Goal: Register for event/course

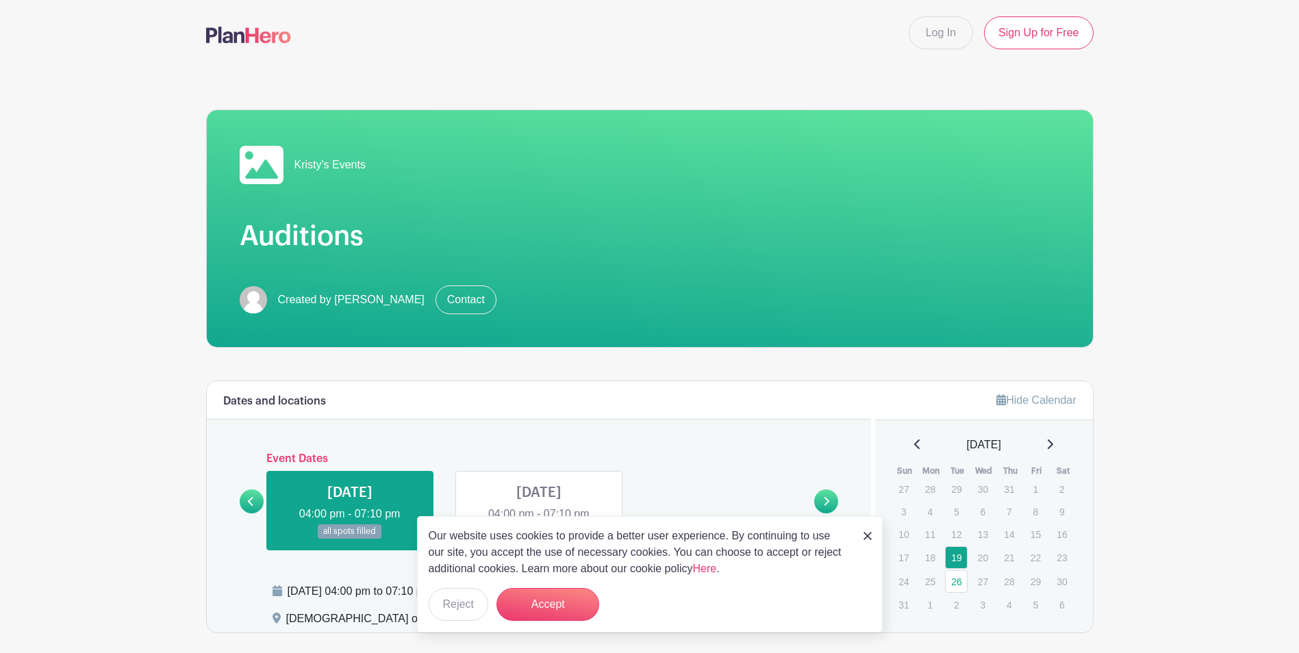
click at [870, 536] on img at bounding box center [867, 536] width 8 height 8
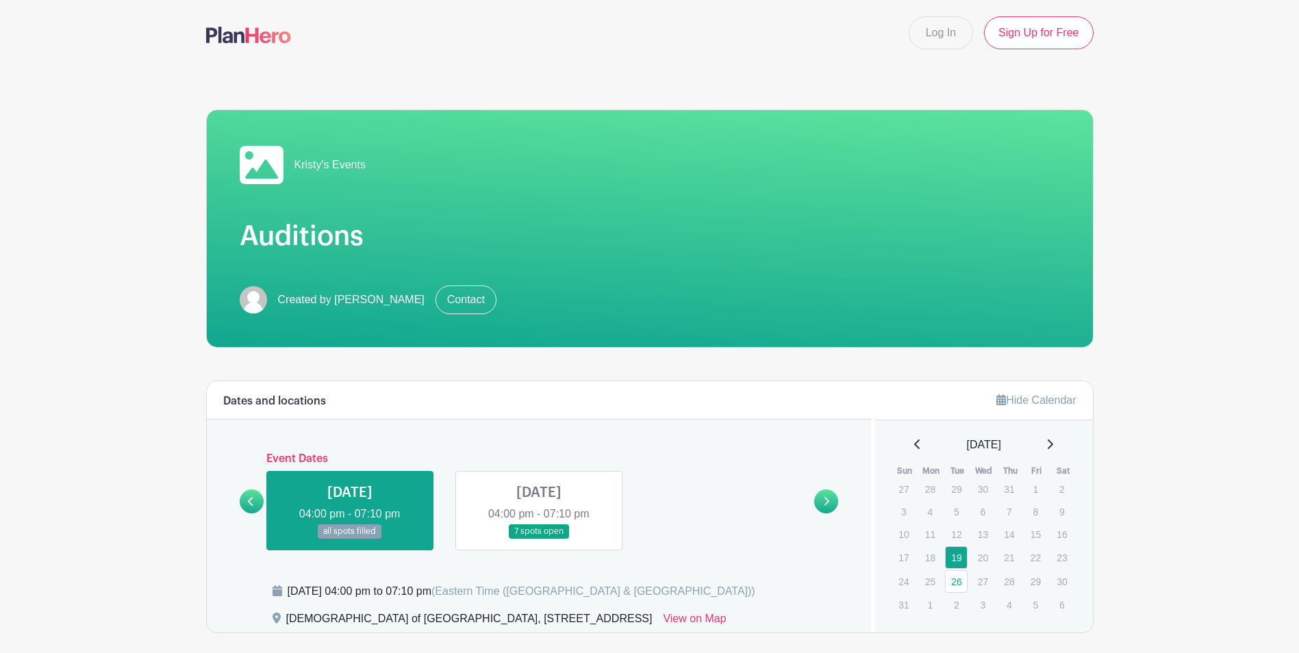
click at [539, 539] on link at bounding box center [539, 539] width 0 height 0
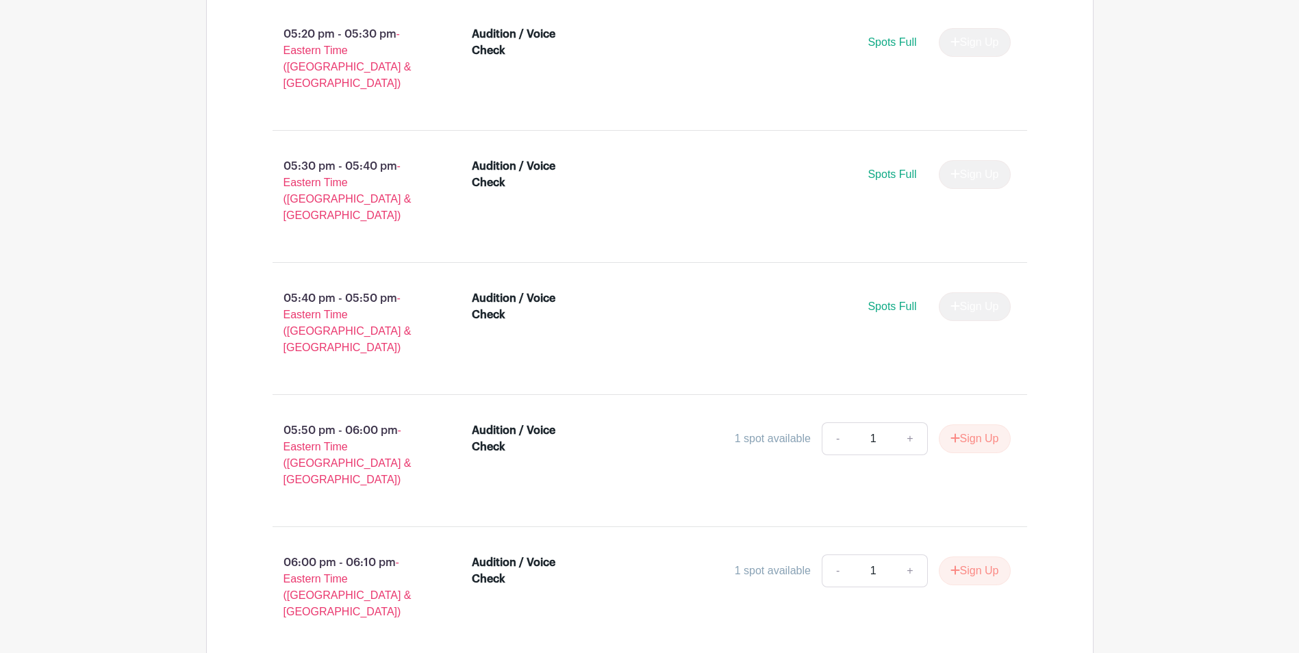
scroll to position [1802, 0]
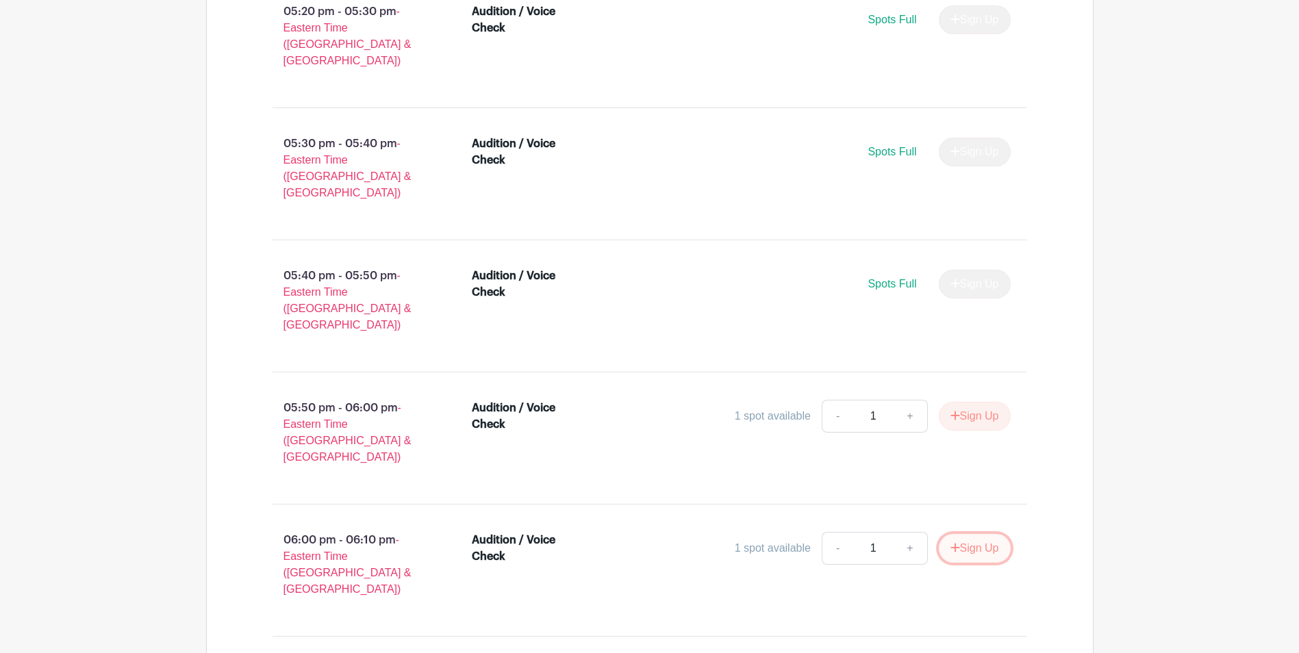
click at [963, 534] on button "Sign Up" at bounding box center [975, 548] width 72 height 29
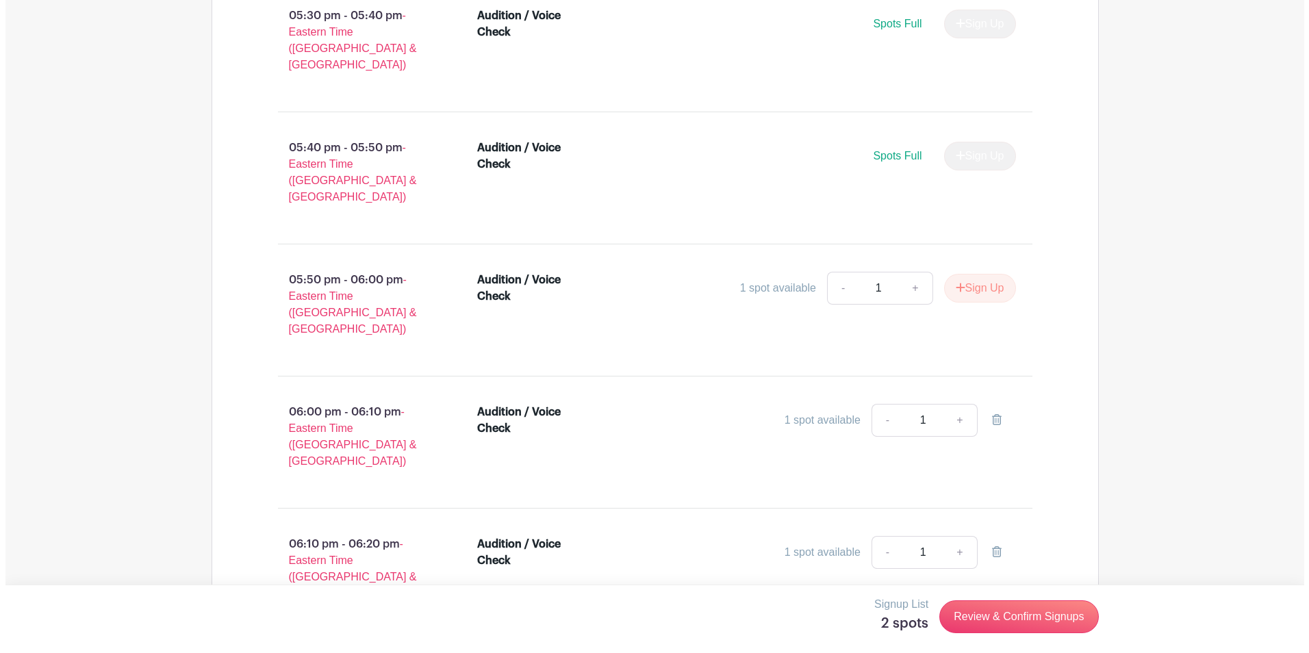
scroll to position [1979, 0]
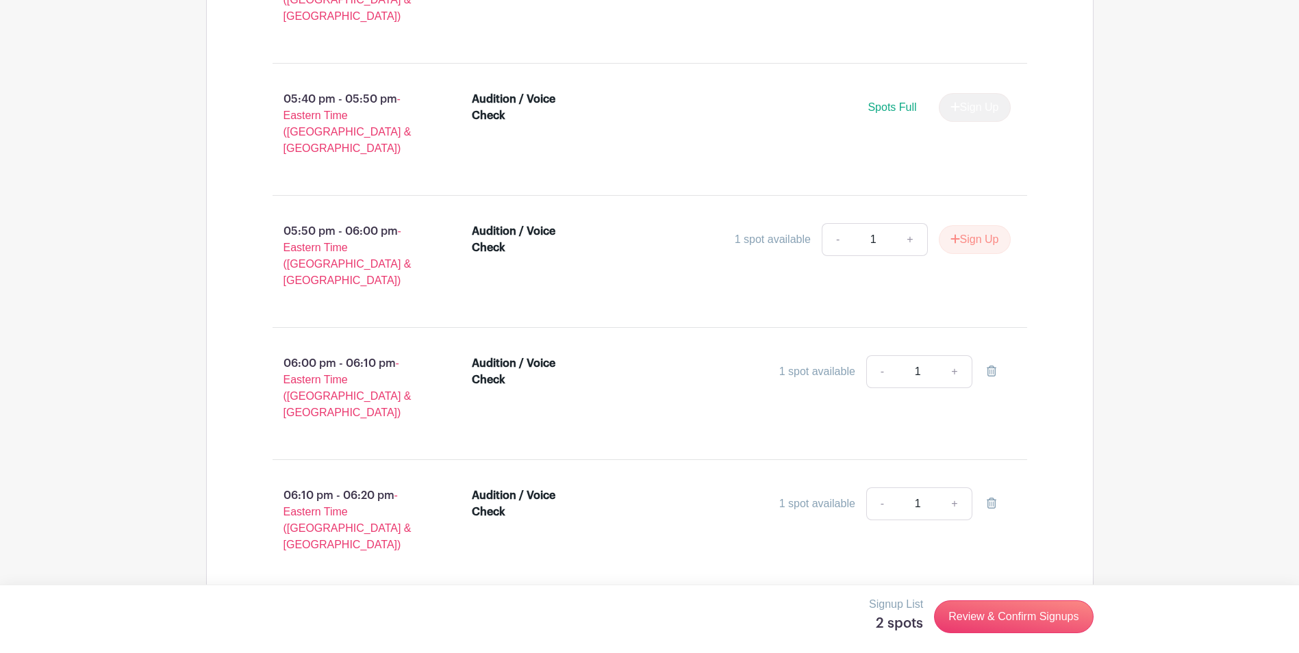
click at [976, 622] on button "Sign Up" at bounding box center [975, 636] width 72 height 29
click at [1020, 621] on link "Review & Confirm Signups" at bounding box center [1013, 617] width 159 height 33
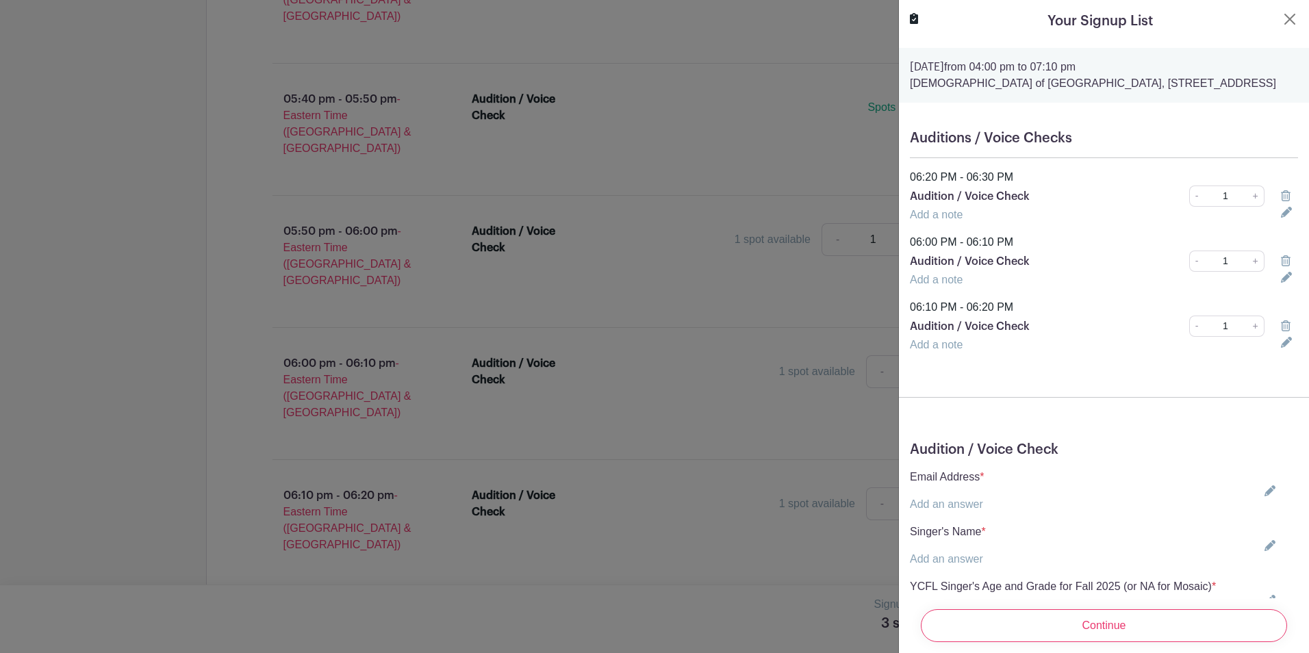
click at [980, 510] on link "Add an answer" at bounding box center [946, 505] width 73 height 12
click at [992, 529] on input "text" at bounding box center [987, 512] width 155 height 33
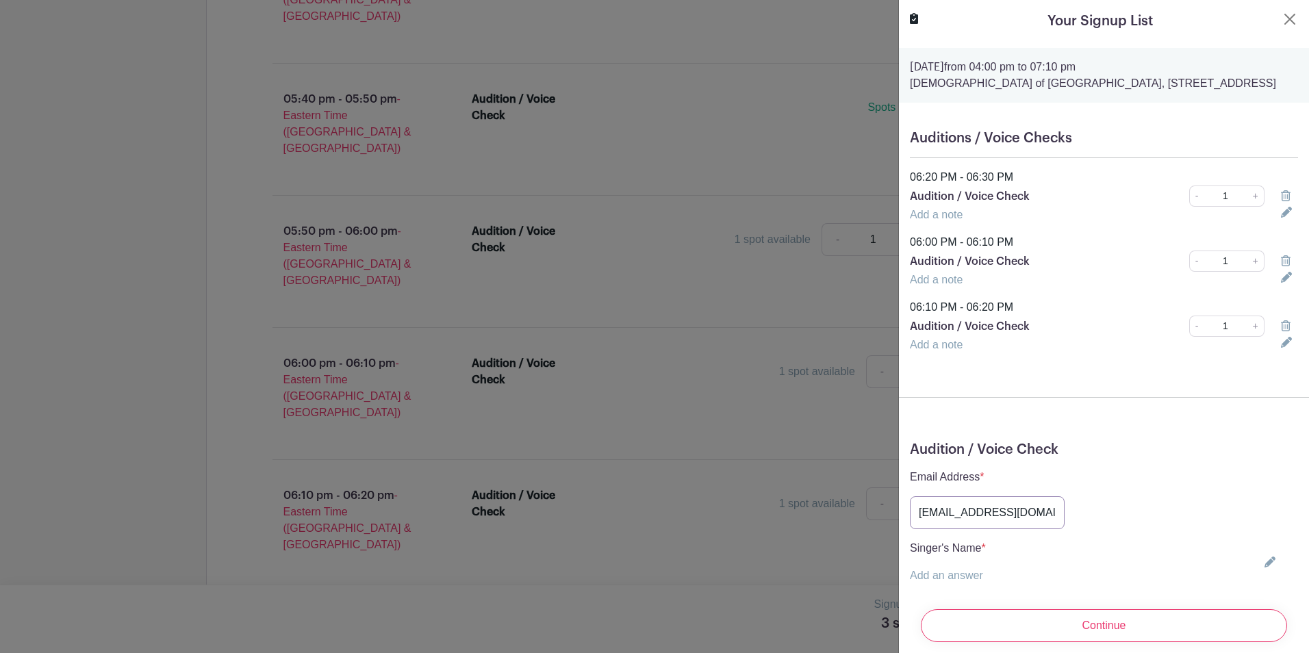
type input "[EMAIL_ADDRESS][DOMAIN_NAME]"
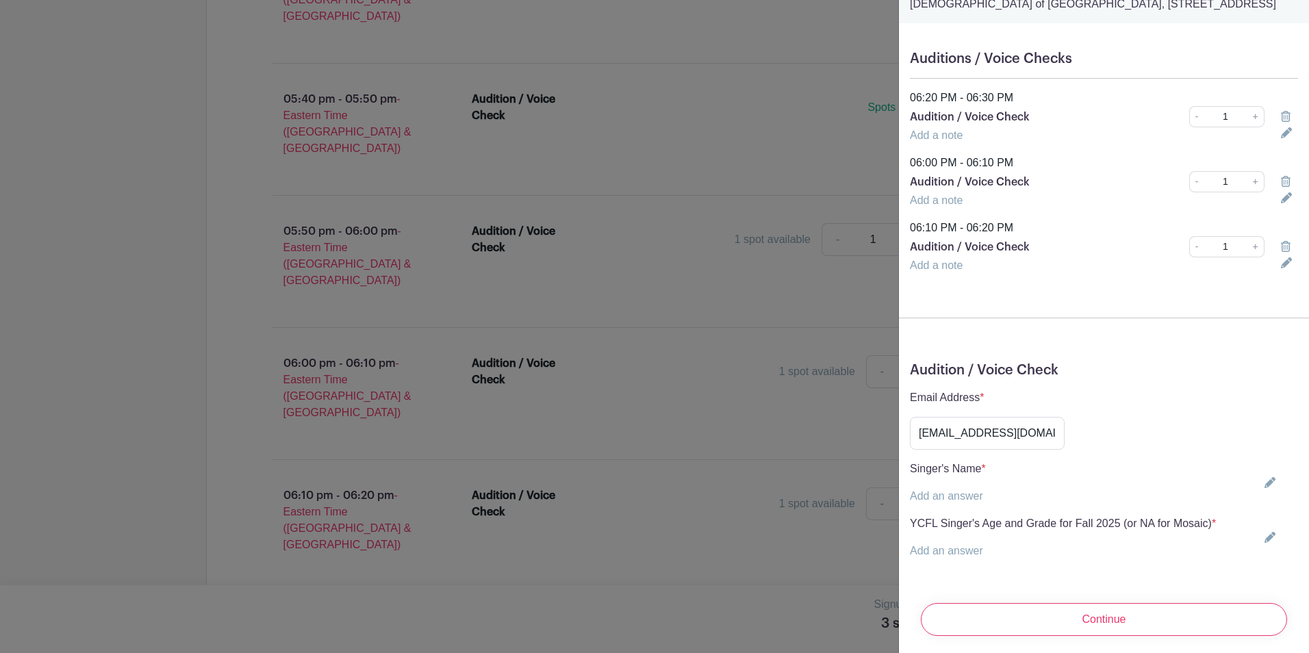
scroll to position [111, 0]
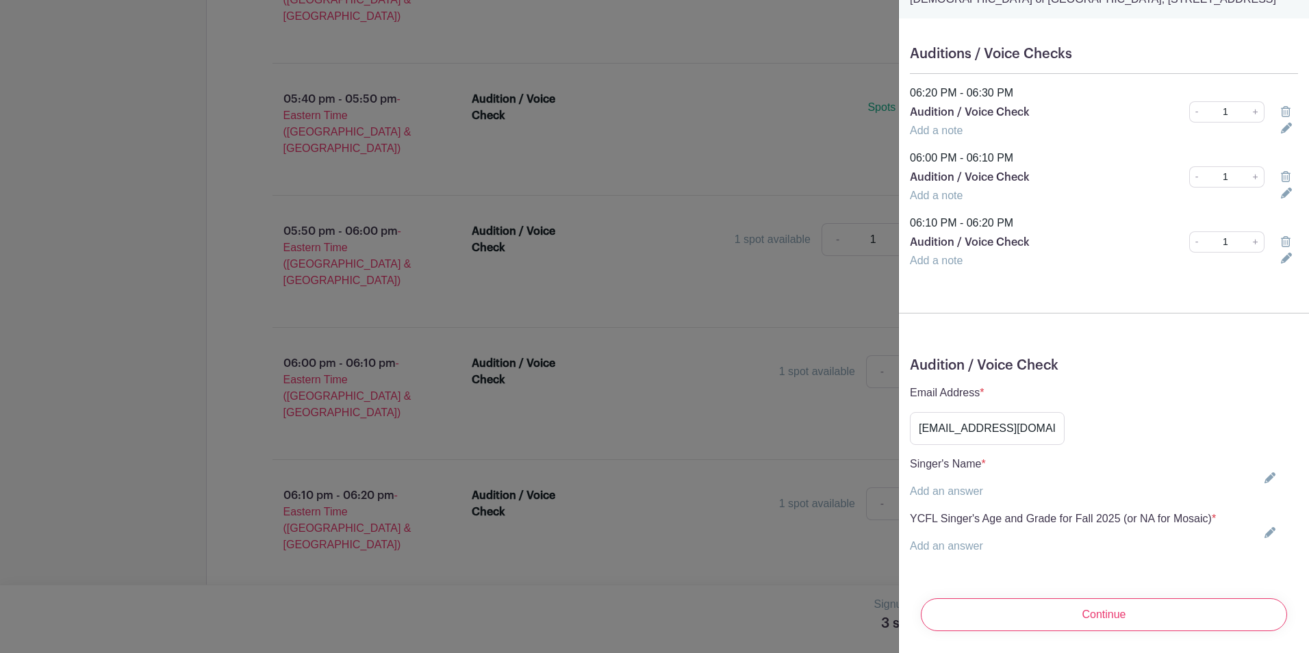
click at [974, 486] on link "Add an answer" at bounding box center [946, 492] width 73 height 12
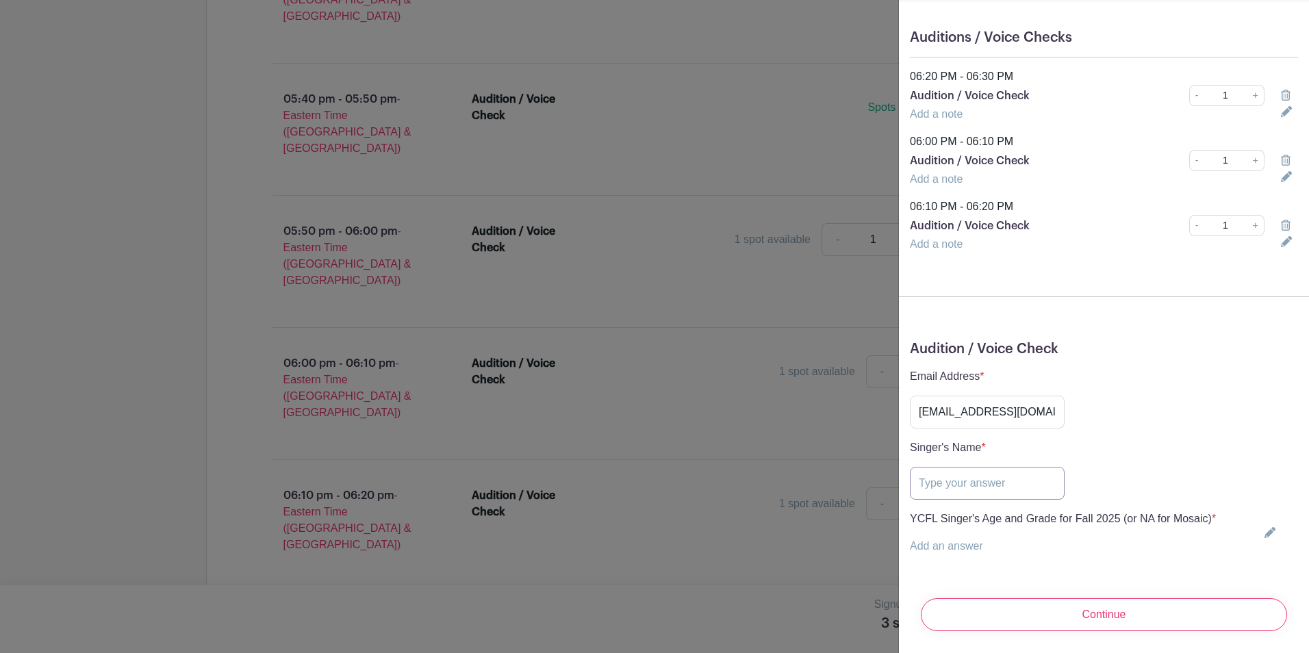
click at [961, 488] on input "text" at bounding box center [987, 483] width 155 height 33
type input "[PERSON_NAME], [PERSON_NAME]"
click at [979, 527] on div "YCFL Singer's Age and Grade for Fall 2025 (or NA for Mosaic) * Add an answer" at bounding box center [1063, 533] width 306 height 44
click at [954, 540] on link "Add an answer" at bounding box center [946, 546] width 73 height 12
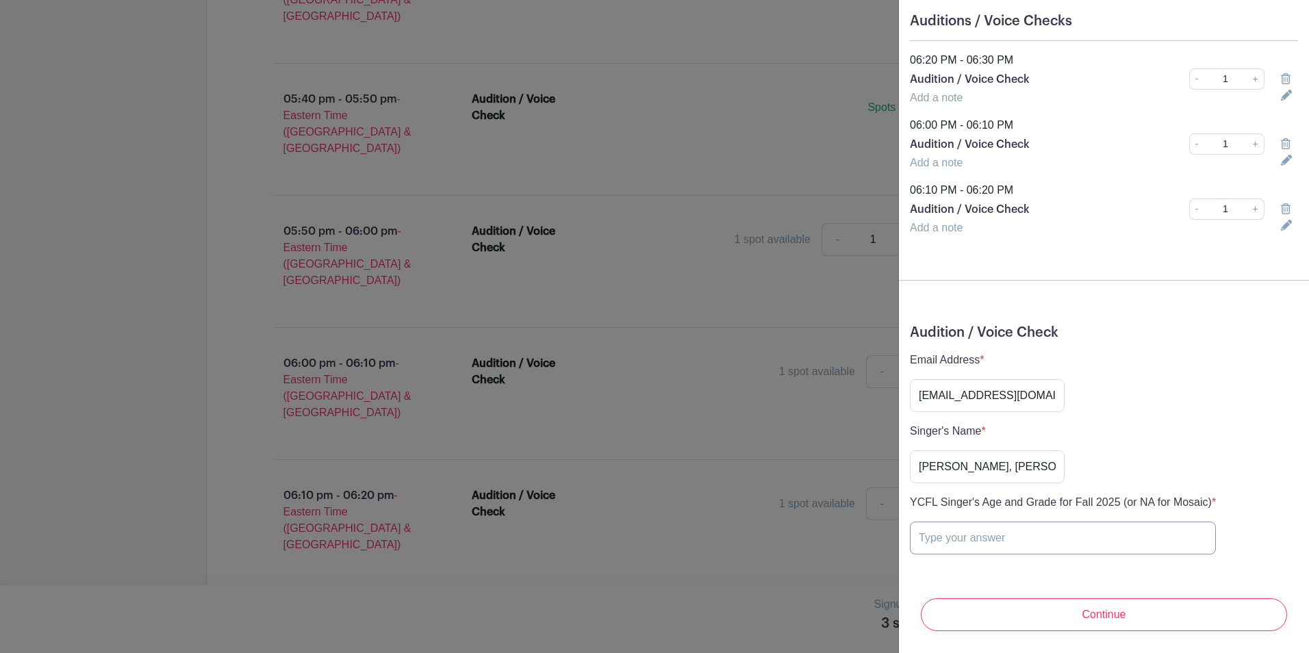
click at [951, 545] on input "text" at bounding box center [1063, 538] width 306 height 33
type input "NA"
click at [1096, 618] on input "Continue" at bounding box center [1104, 614] width 366 height 33
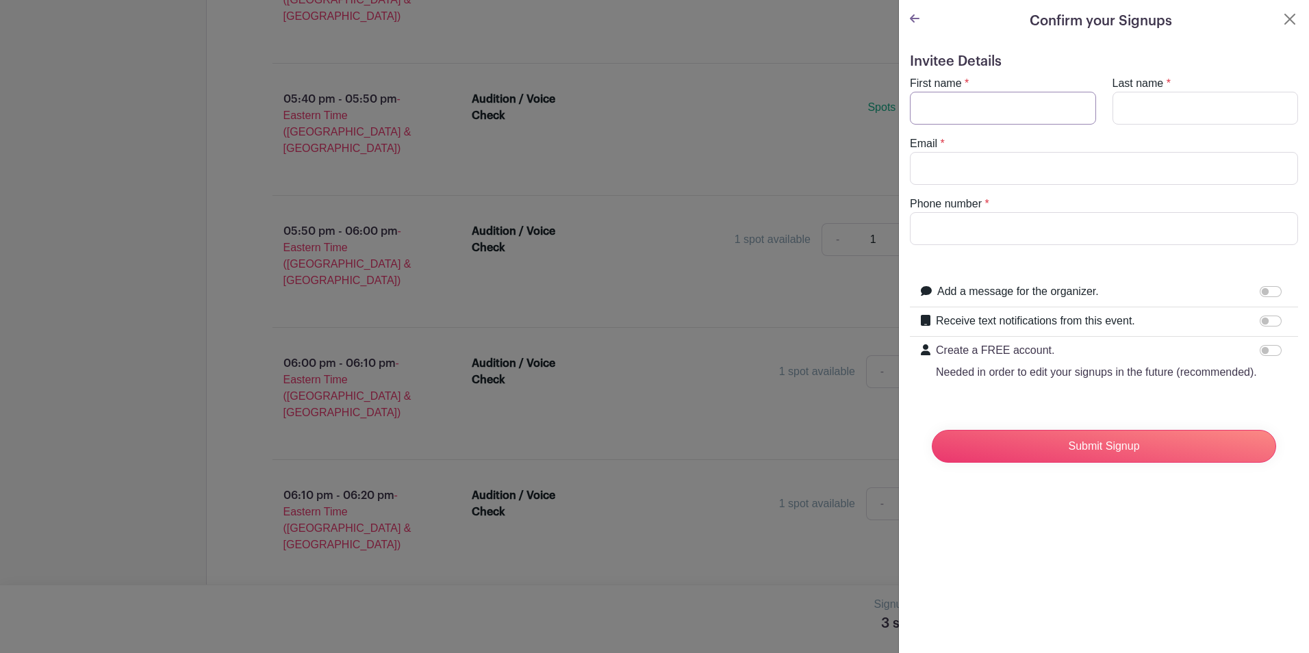
click at [944, 116] on input "First name" at bounding box center [1003, 108] width 186 height 33
type input "[PERSON_NAME]"
click at [1149, 96] on input "Last name" at bounding box center [1206, 108] width 186 height 33
type input "[PERSON_NAME]"
drag, startPoint x: 971, startPoint y: 111, endPoint x: 887, endPoint y: 117, distance: 84.5
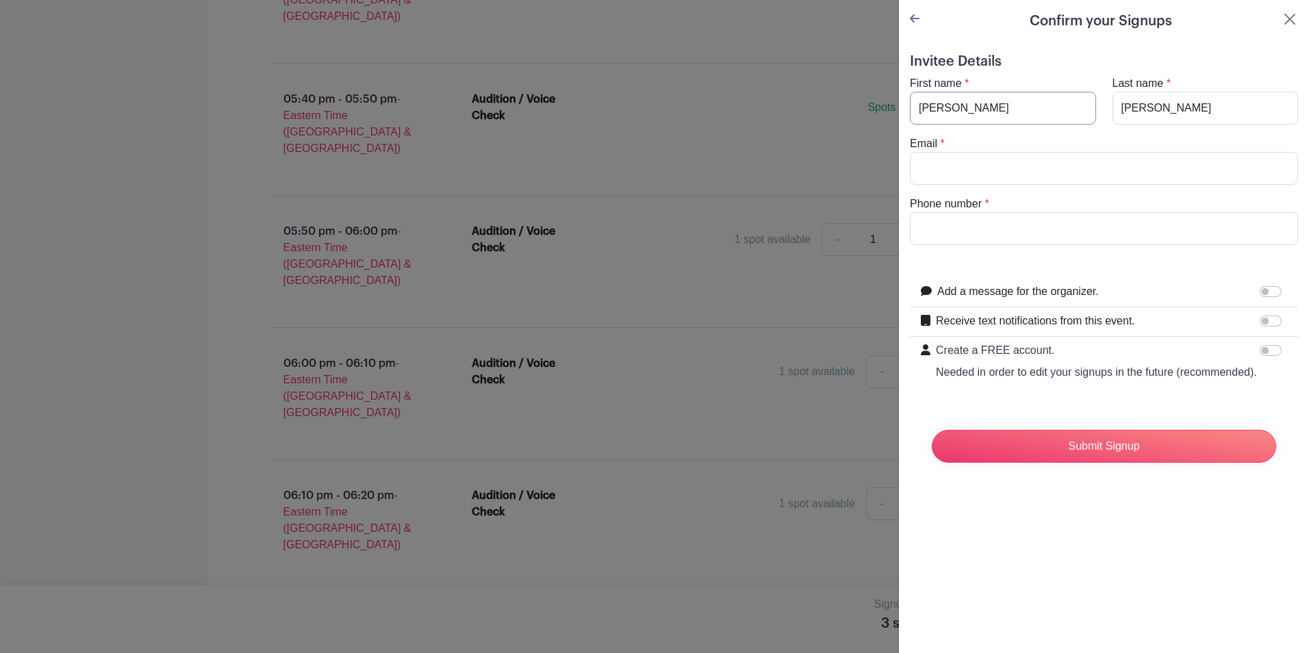
type input "[PERSON_NAME]"
type input "[EMAIL_ADDRESS][DOMAIN_NAME]"
type input "5857219387"
type input "[PERSON_NAME]"
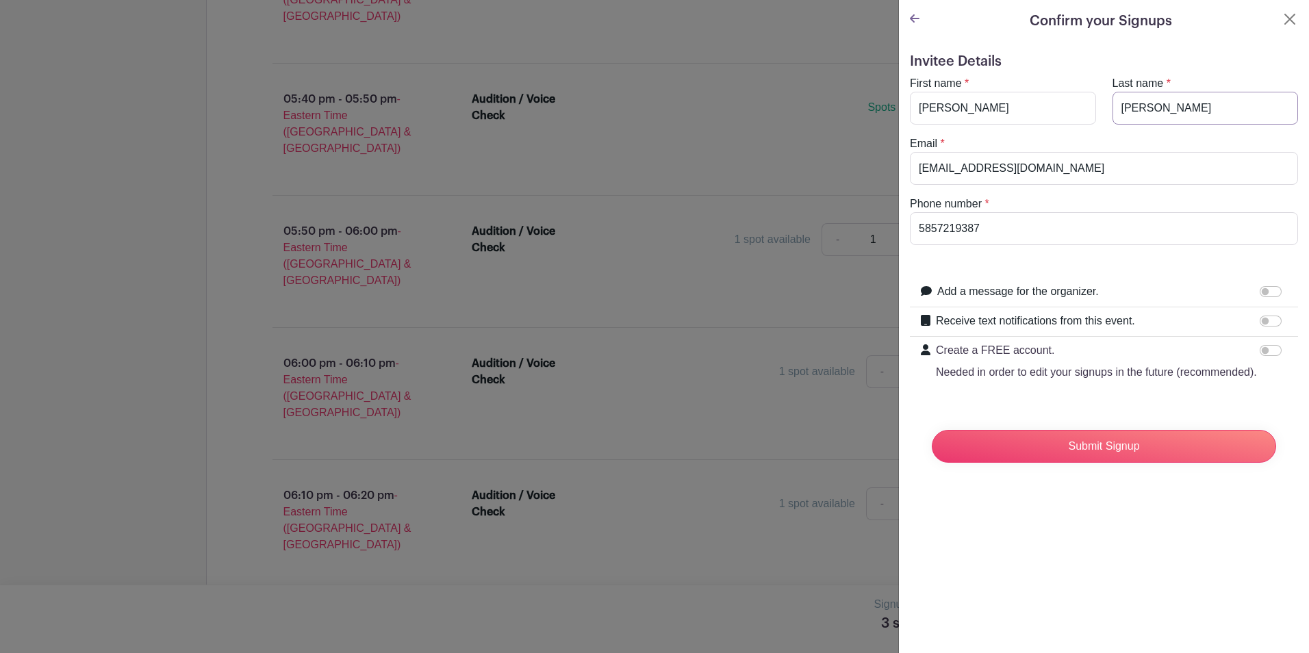
drag, startPoint x: 1156, startPoint y: 103, endPoint x: 1074, endPoint y: 114, distance: 82.9
click at [1074, 114] on div "First name * [PERSON_NAME] Last name * [PERSON_NAME]" at bounding box center [1104, 99] width 405 height 49
type input "[PERSON_NAME]"
click at [1224, 49] on div "Invitee Details First name * [PERSON_NAME] Last name * [PERSON_NAME] Email * [E…" at bounding box center [1104, 268] width 410 height 453
drag, startPoint x: 1070, startPoint y: 171, endPoint x: 914, endPoint y: 182, distance: 155.9
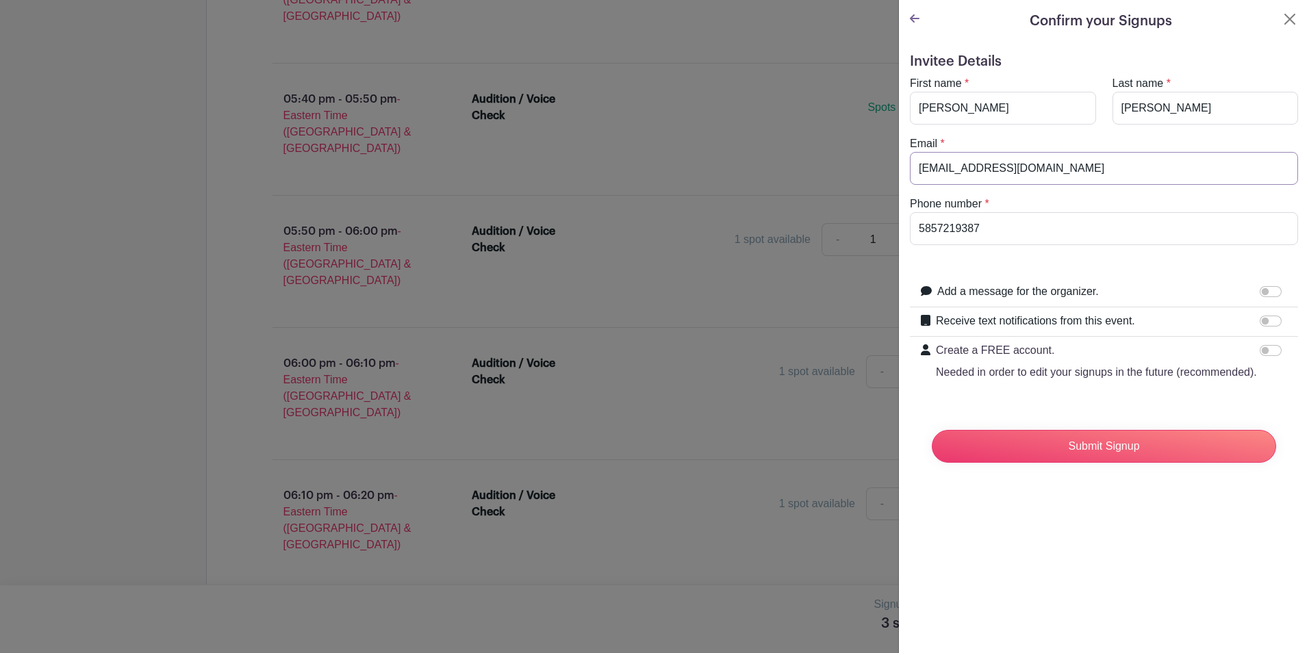
click at [914, 182] on input "[EMAIL_ADDRESS][DOMAIN_NAME]" at bounding box center [1104, 168] width 388 height 33
click at [1240, 220] on input "5857219387" at bounding box center [1104, 228] width 388 height 33
click at [1031, 177] on input "[PERSON_NAME]" at bounding box center [1104, 168] width 388 height 33
type input "[EMAIL_ADDRESS][DOMAIN_NAME]"
click at [1211, 138] on div "Email * [EMAIL_ADDRESS][DOMAIN_NAME]" at bounding box center [1104, 160] width 405 height 49
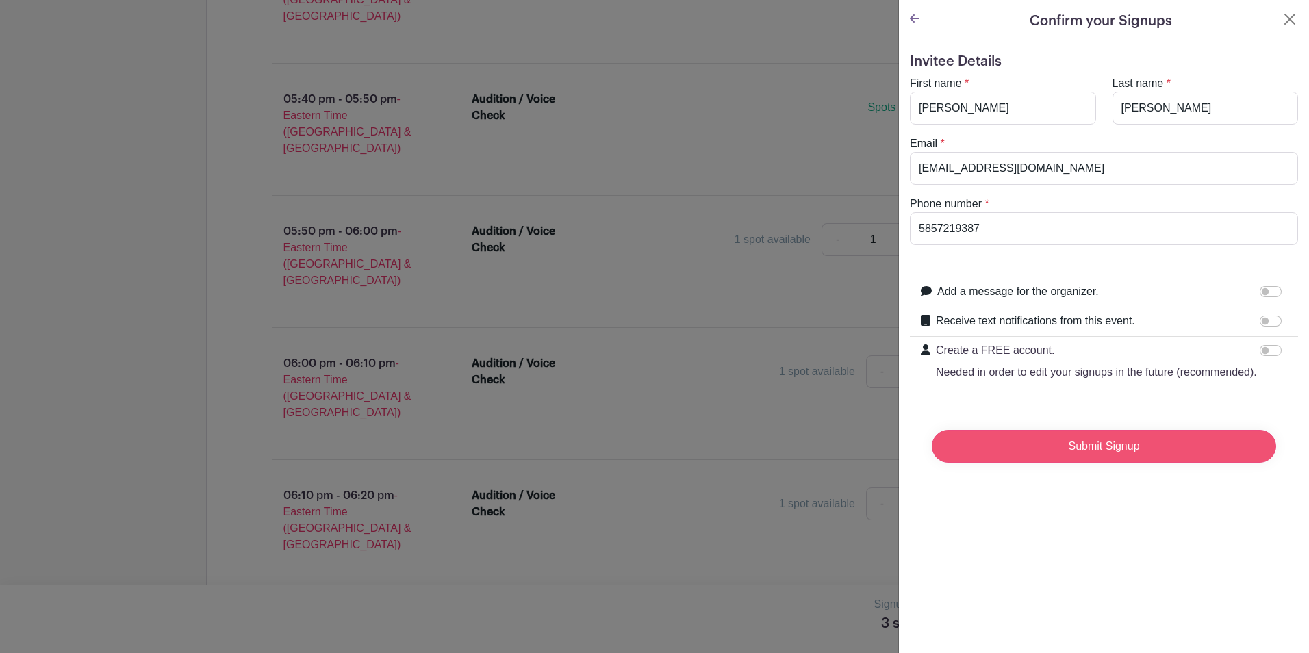
click at [1115, 462] on input "Submit Signup" at bounding box center [1104, 446] width 344 height 33
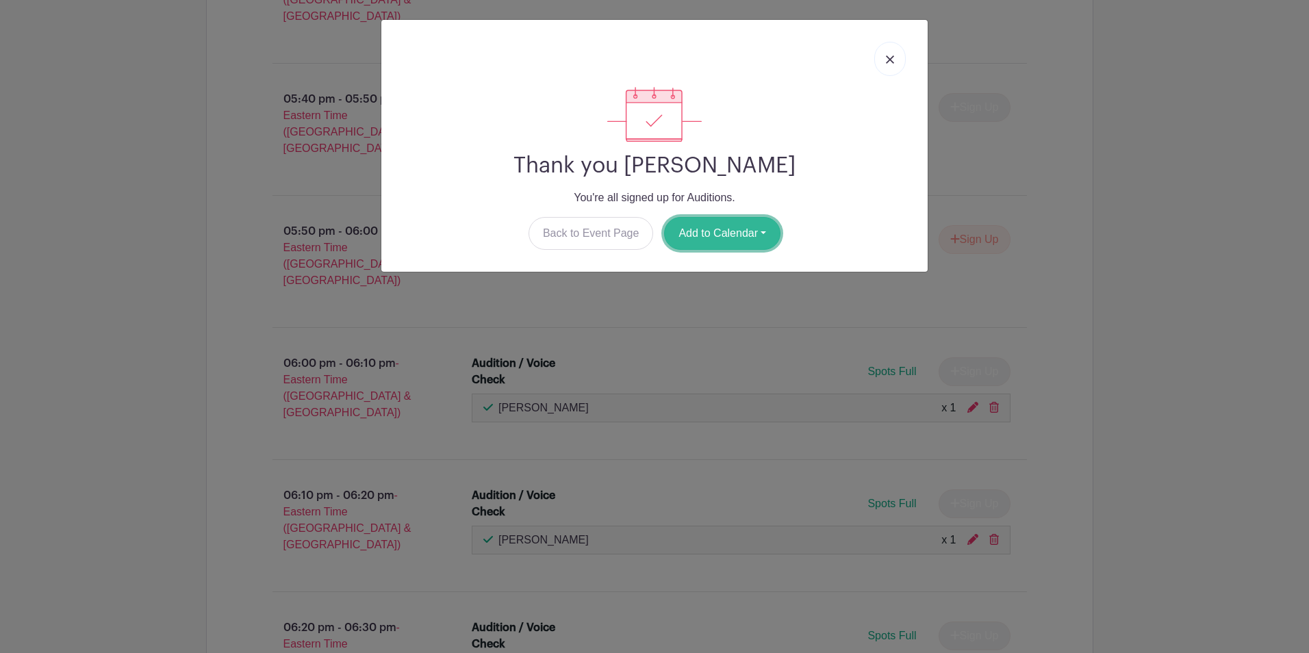
click at [718, 229] on button "Add to Calendar" at bounding box center [722, 233] width 116 height 33
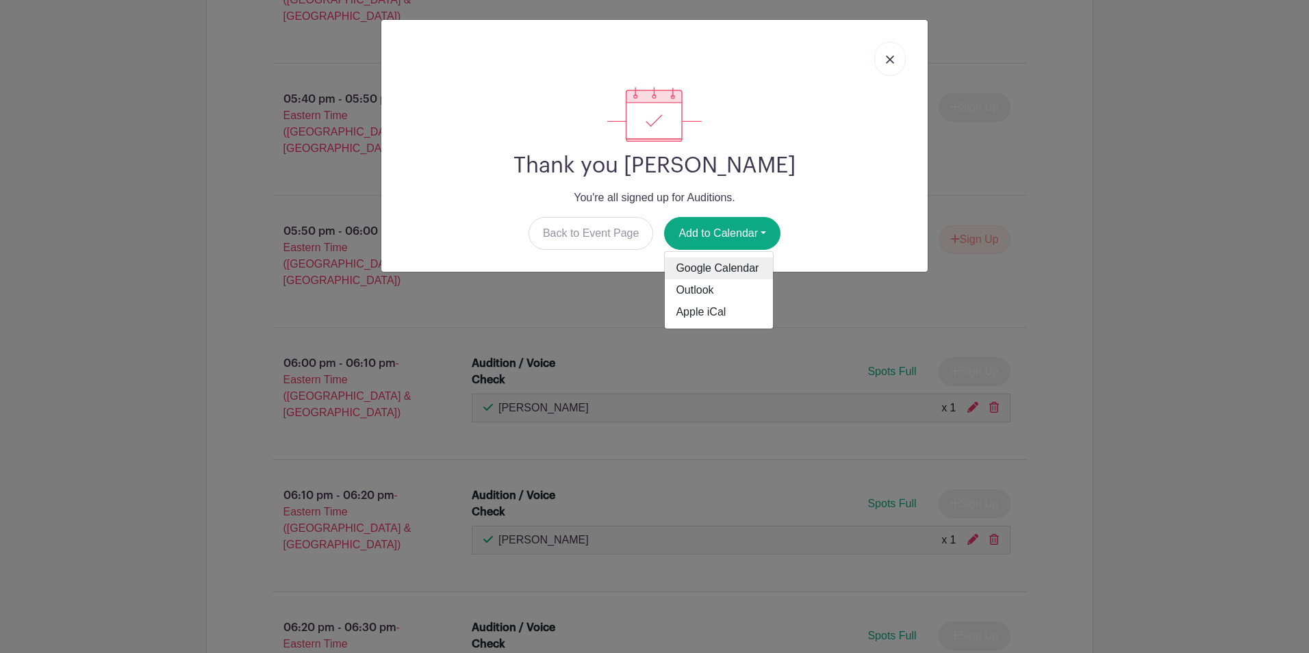
click at [717, 266] on link "Google Calendar" at bounding box center [719, 268] width 108 height 22
